Goal: Find specific page/section: Find specific page/section

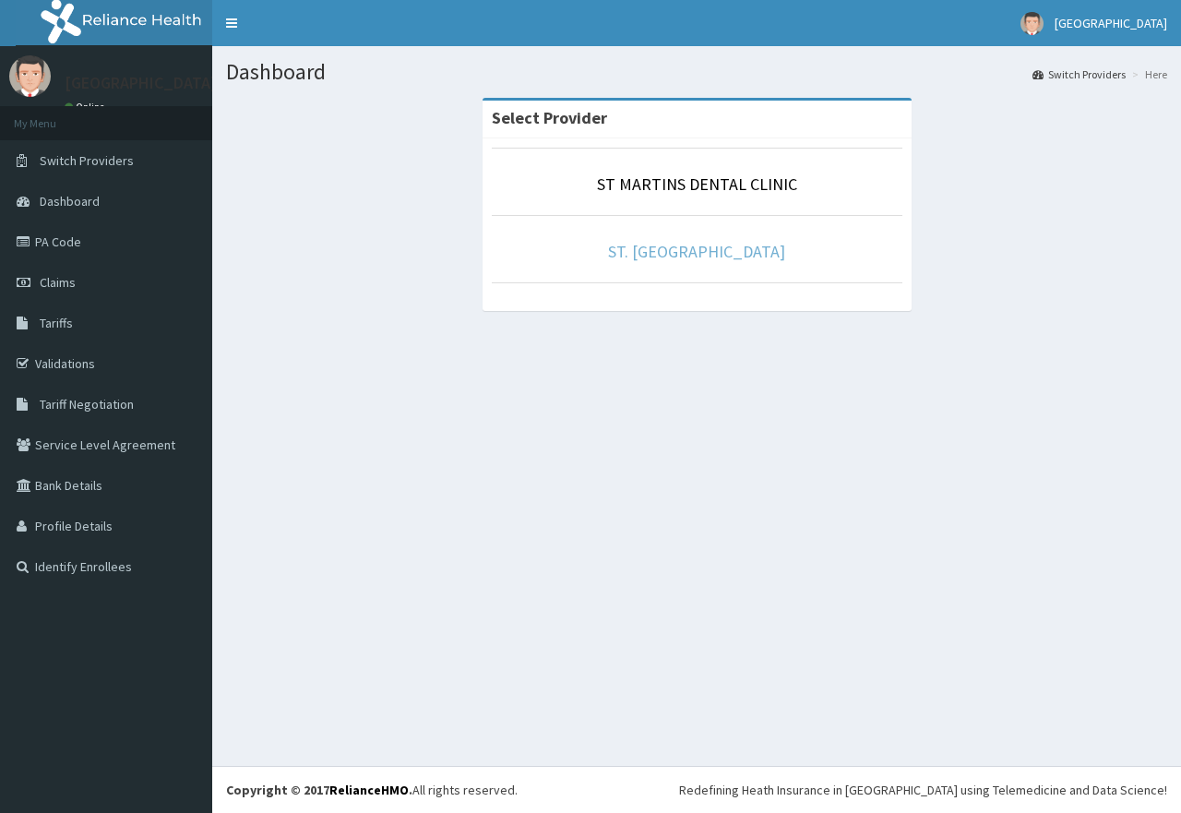
click at [649, 250] on link "ST. [GEOGRAPHIC_DATA]" at bounding box center [696, 251] width 177 height 21
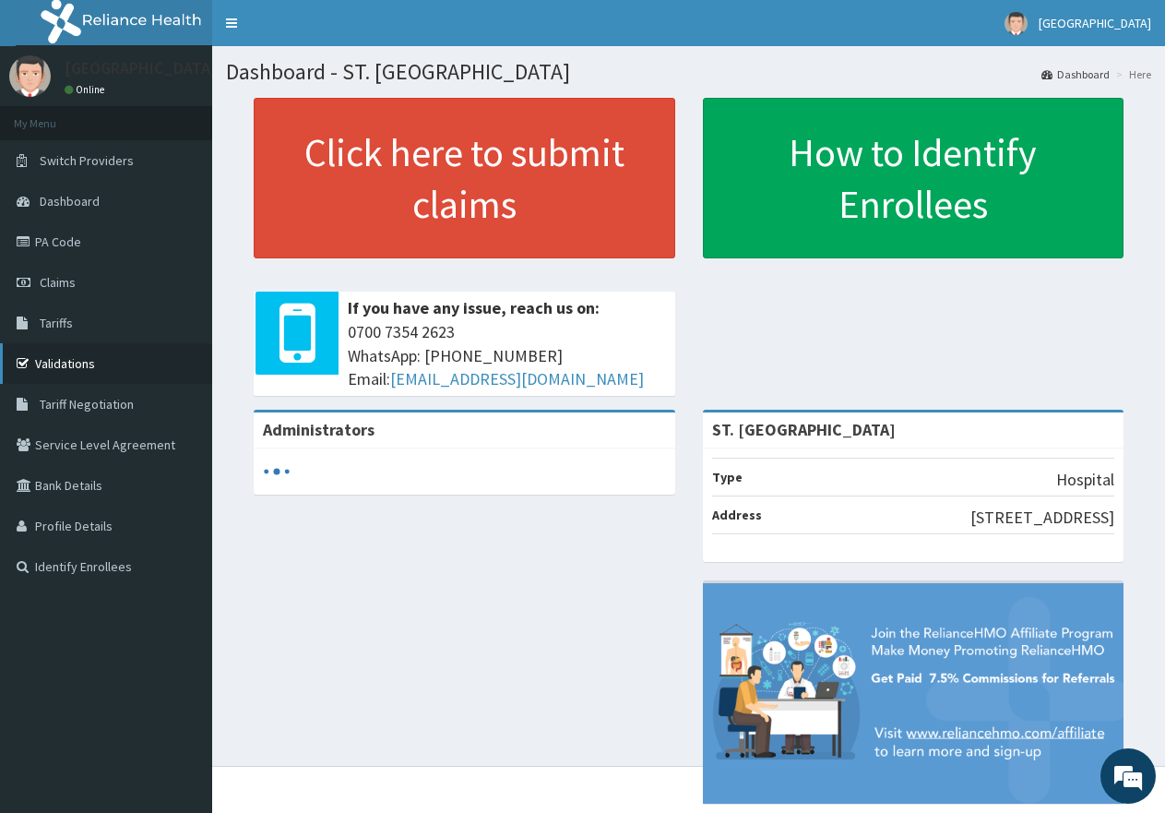
click at [52, 367] on link "Validations" at bounding box center [106, 363] width 212 height 41
